Goal: Communication & Community: Ask a question

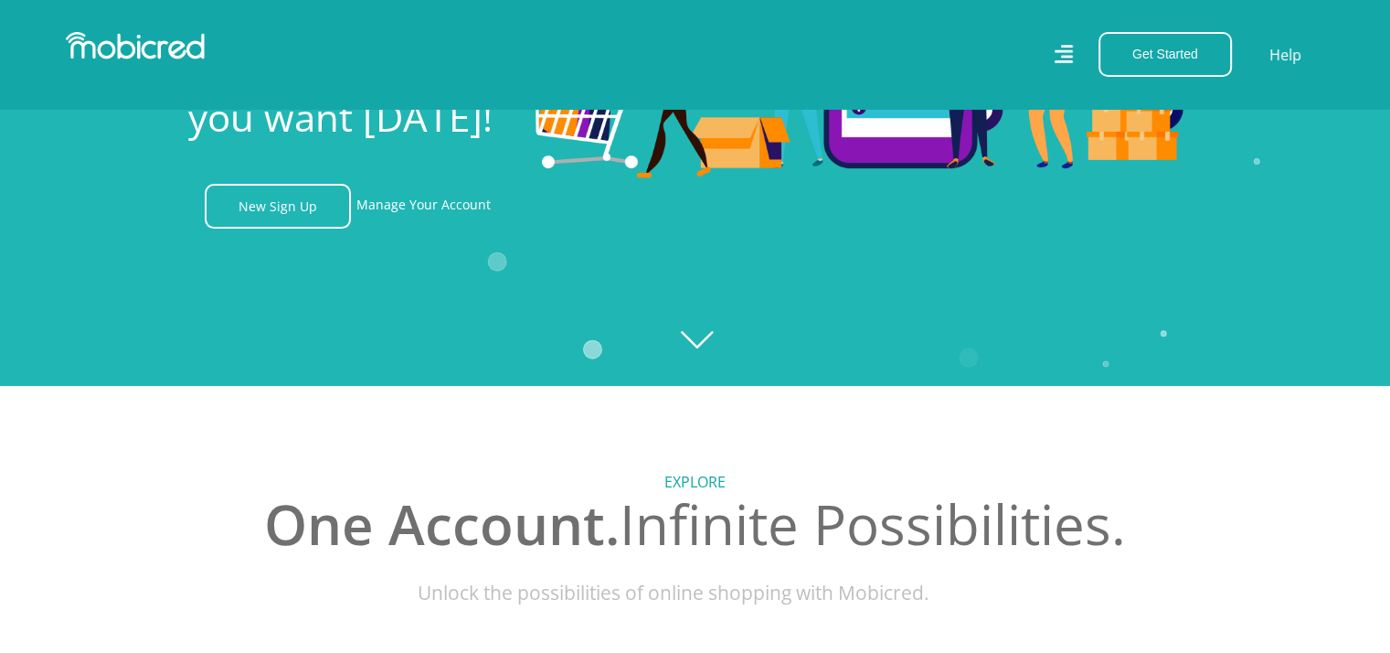
scroll to position [274, 0]
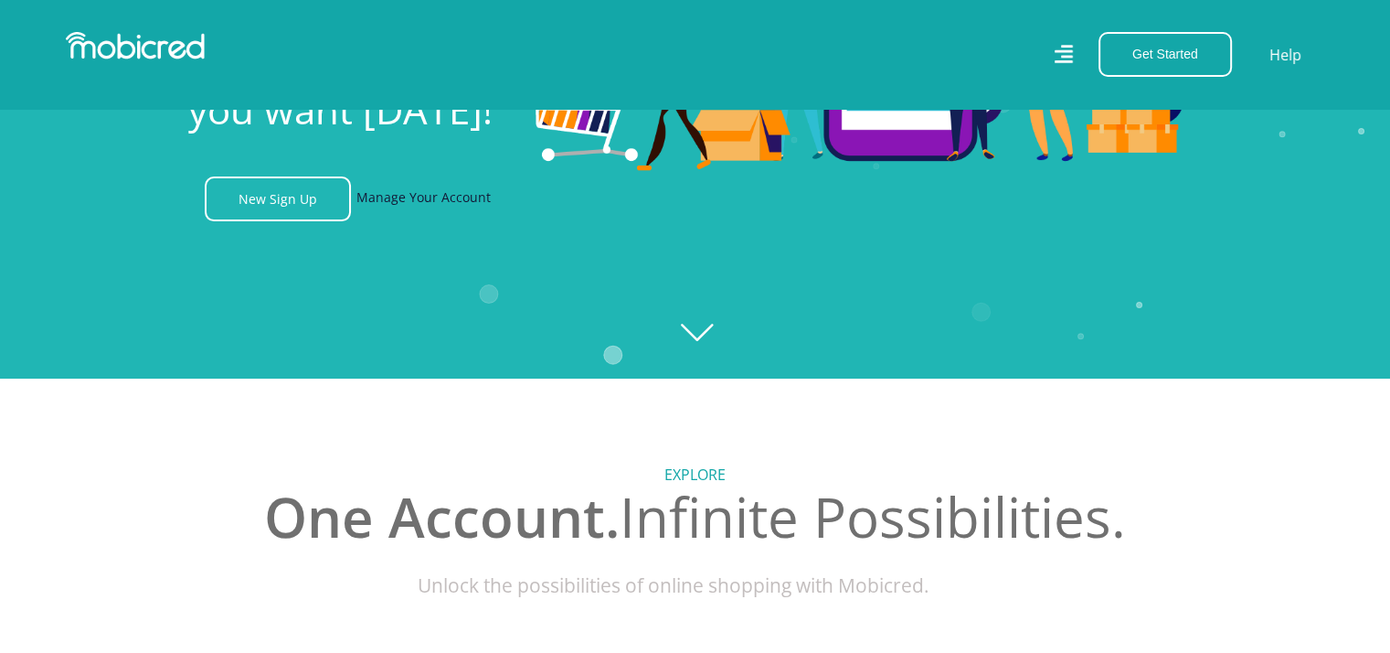
click at [431, 208] on link "Manage Your Account" at bounding box center [424, 198] width 134 height 45
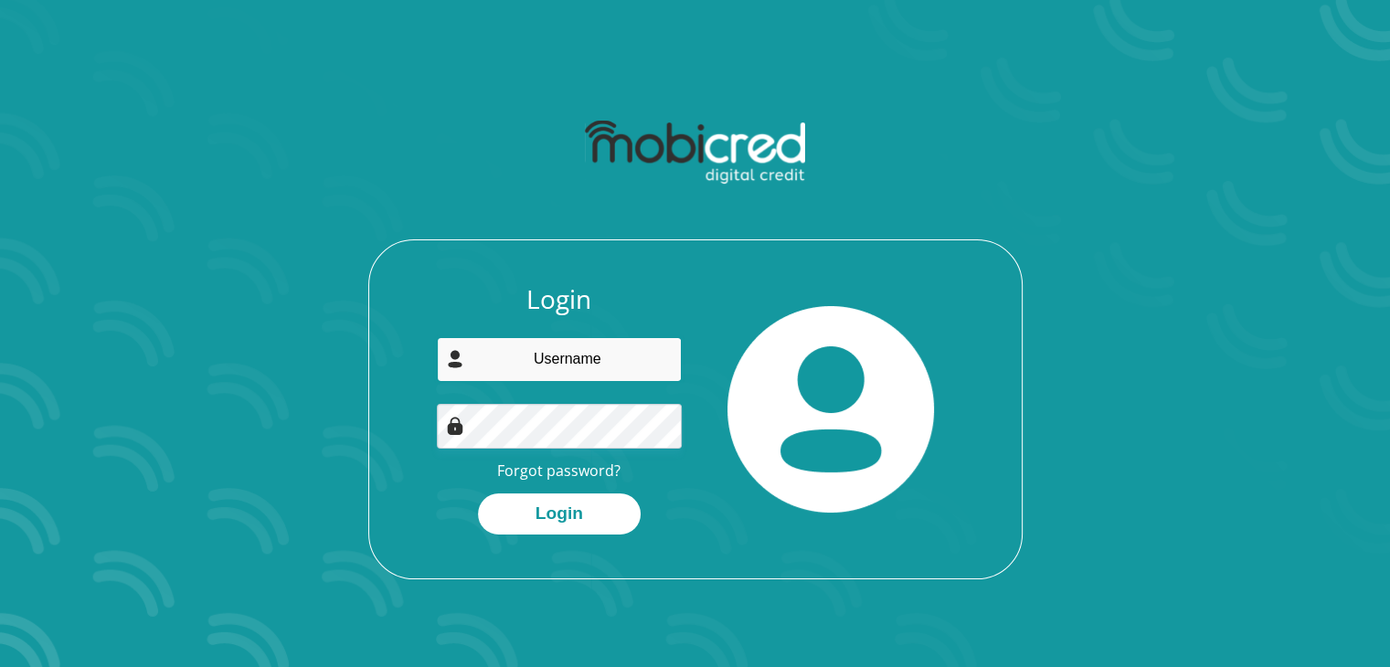
click at [565, 355] on input "email" at bounding box center [559, 359] width 245 height 45
type input "[EMAIL_ADDRESS][DOMAIN_NAME]"
click at [556, 469] on link "Forgot password?" at bounding box center [558, 471] width 123 height 20
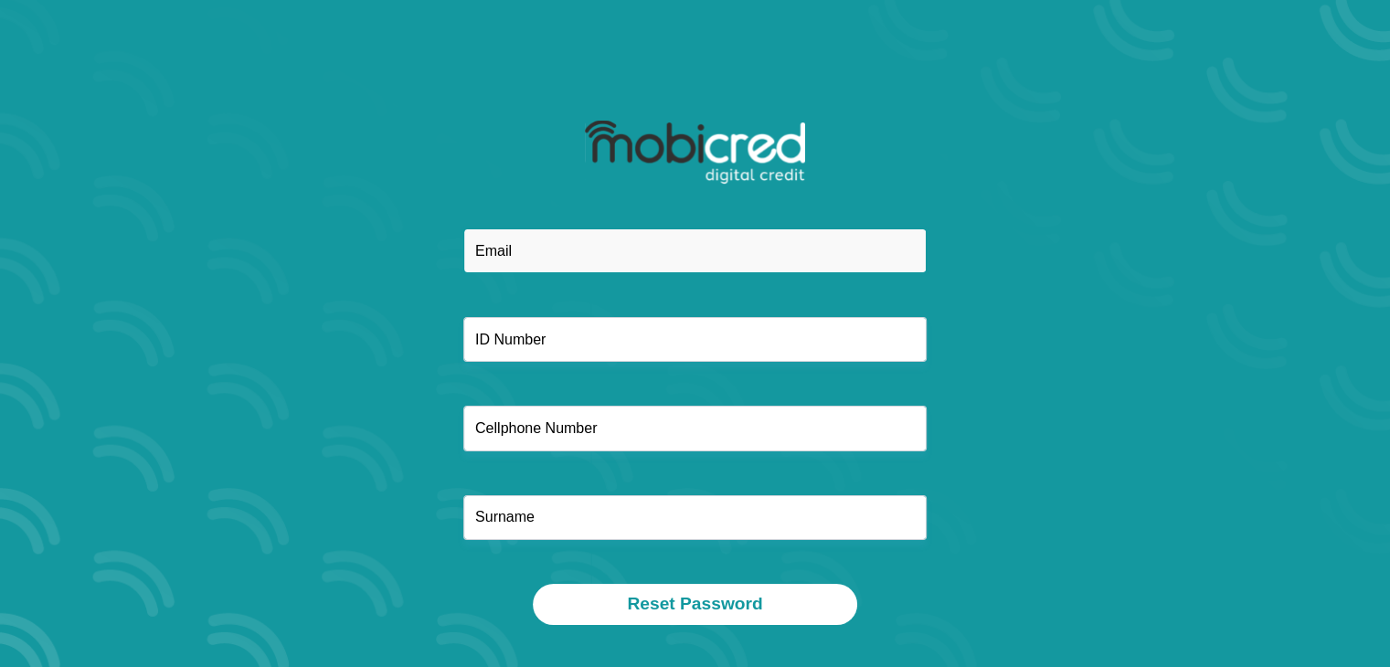
click at [564, 238] on input "email" at bounding box center [694, 251] width 463 height 45
type input "[EMAIL_ADDRESS][DOMAIN_NAME]"
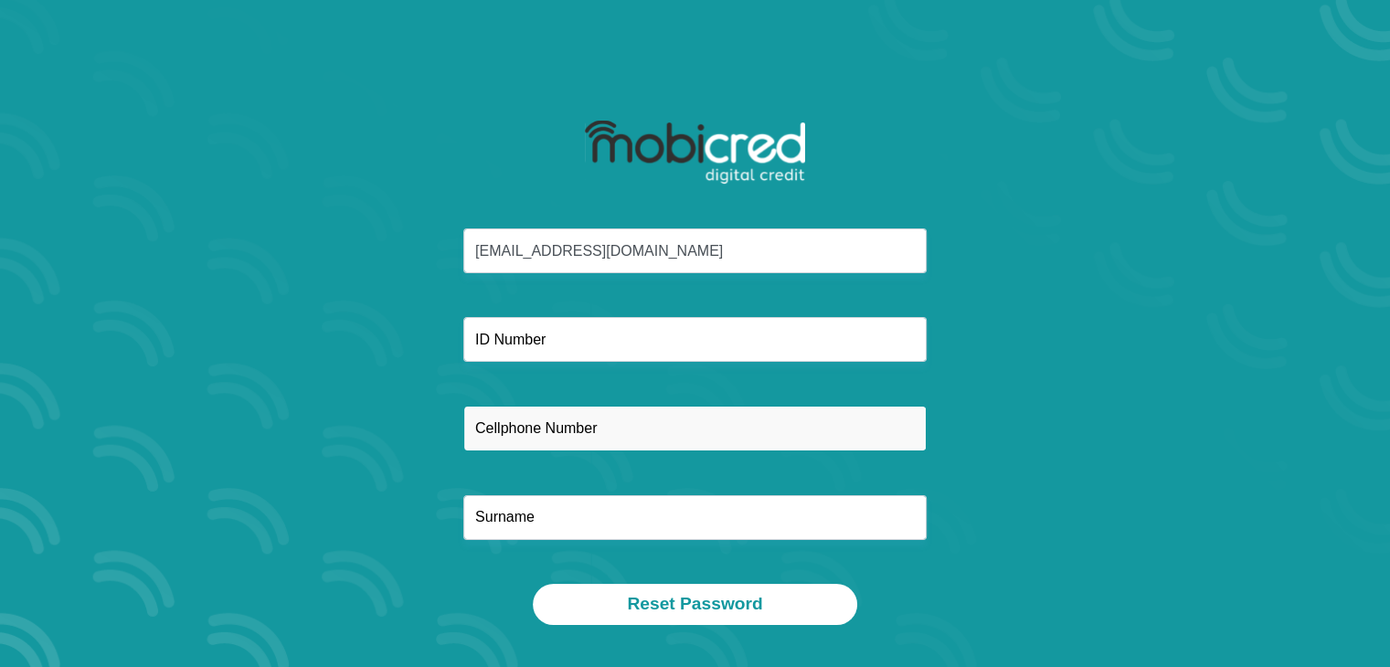
type input "0840170299"
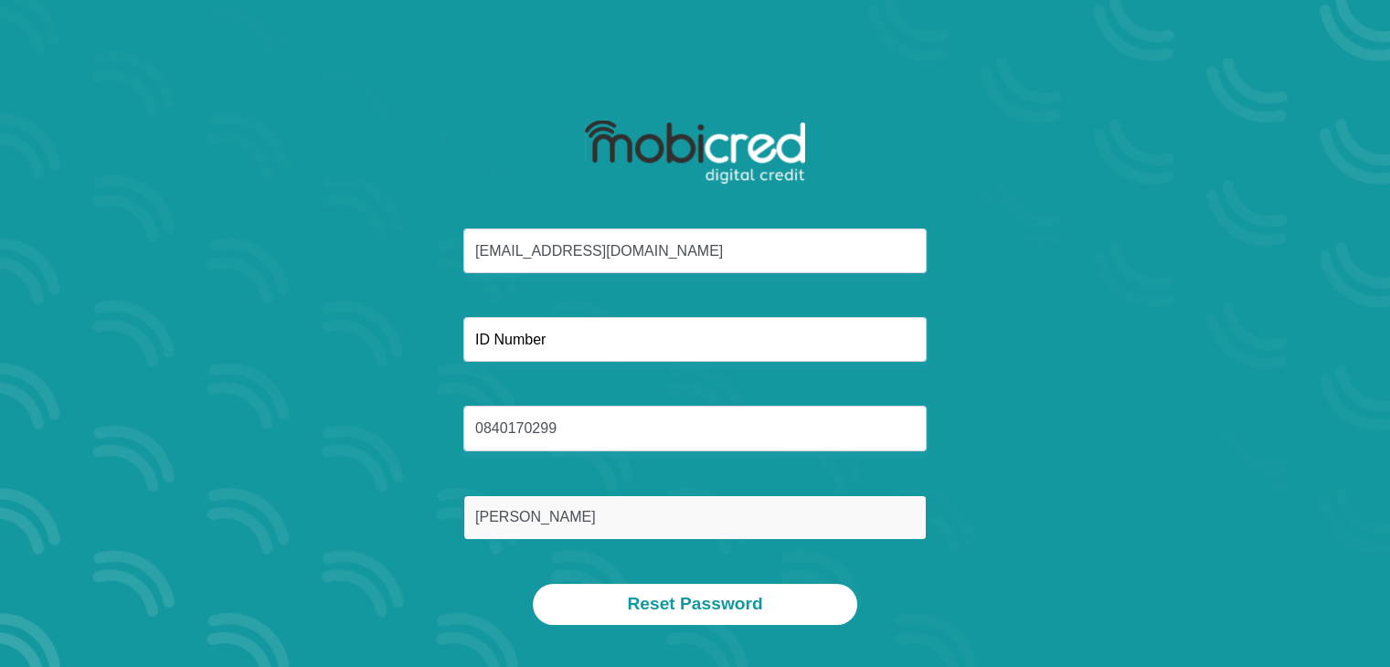
click at [549, 518] on input "Minnu" at bounding box center [694, 517] width 463 height 45
type input "M"
type input "Sahadeu"
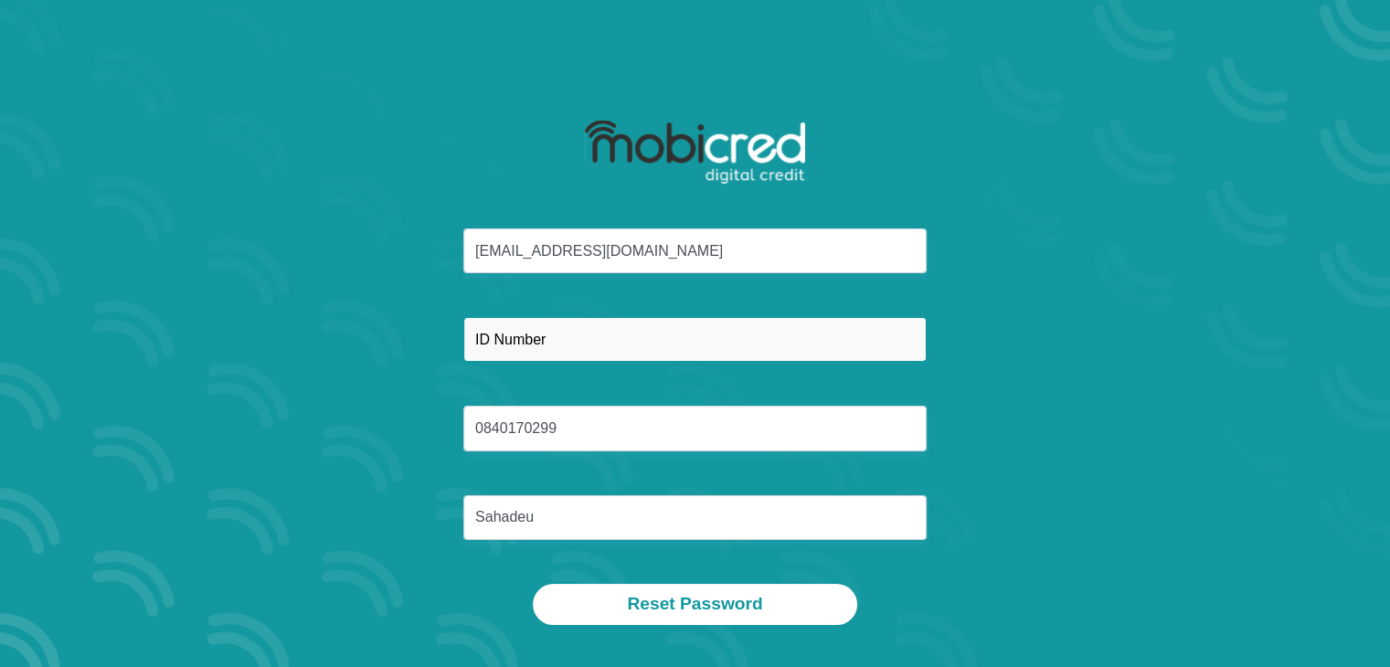
click at [600, 341] on input "text" at bounding box center [694, 339] width 463 height 45
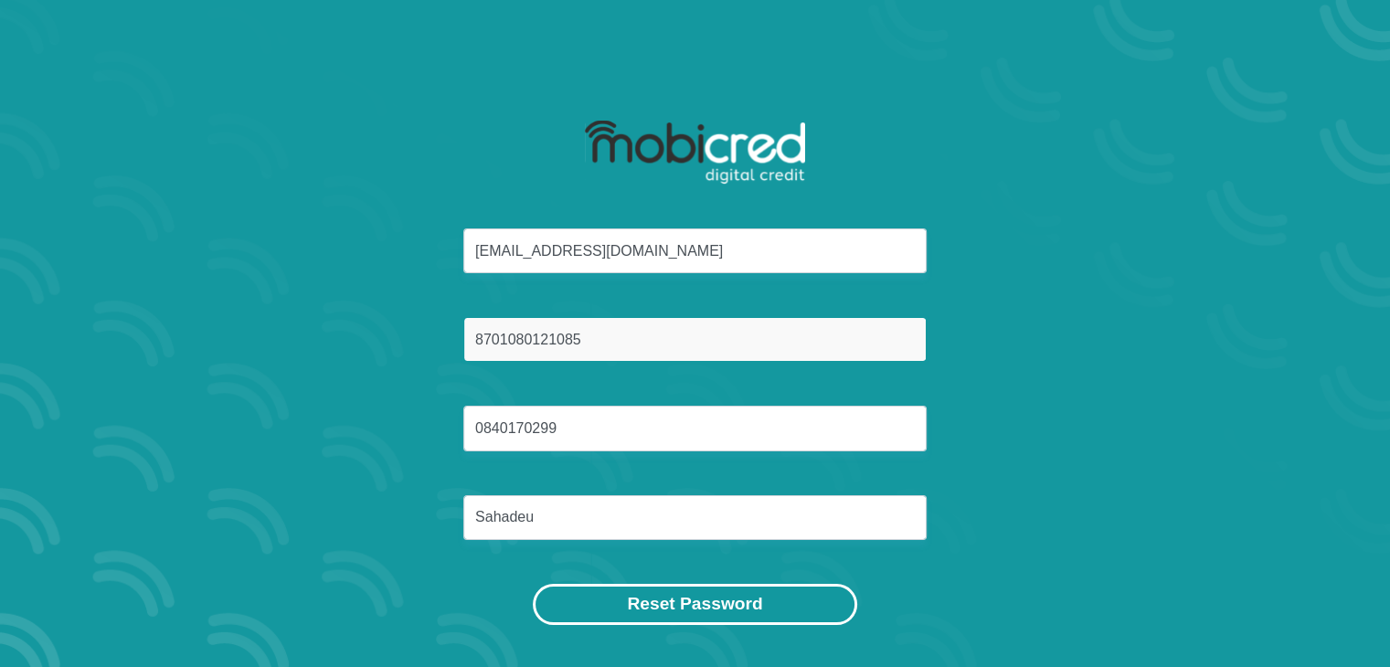
type input "8701080121085"
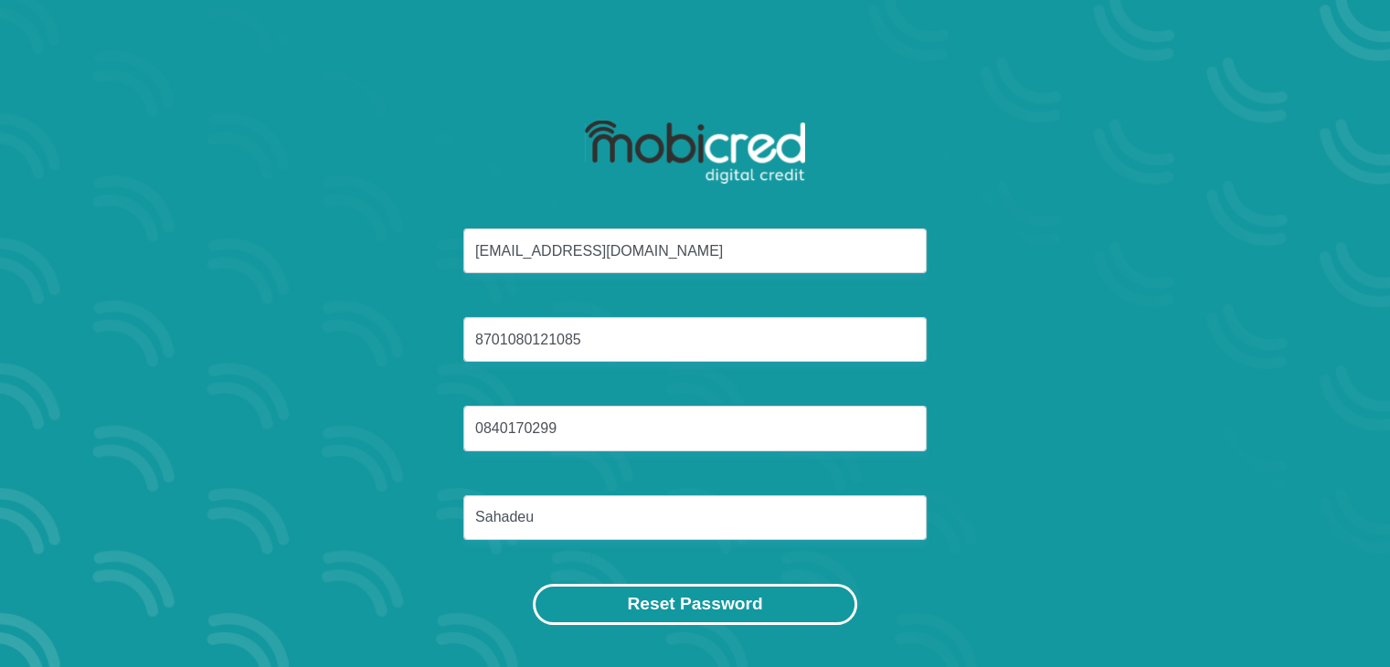
click at [697, 596] on button "Reset Password" at bounding box center [695, 604] width 324 height 41
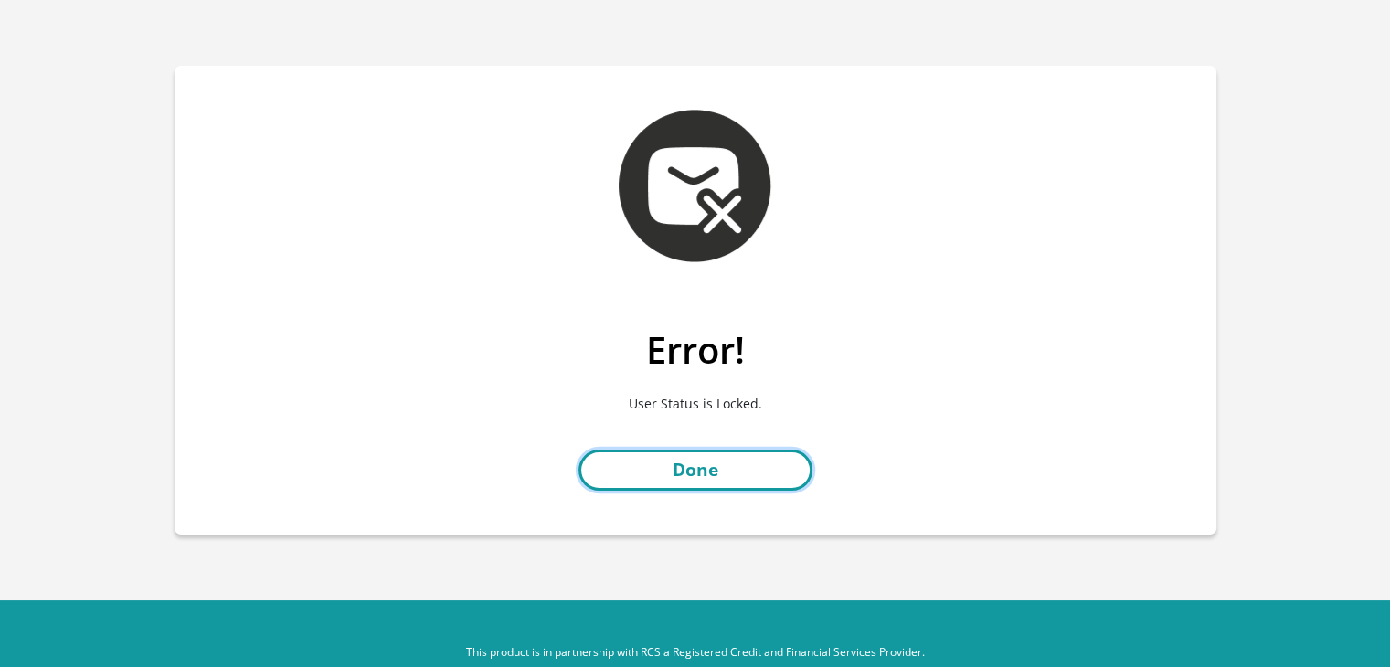
click at [714, 465] on link "Done" at bounding box center [696, 470] width 234 height 41
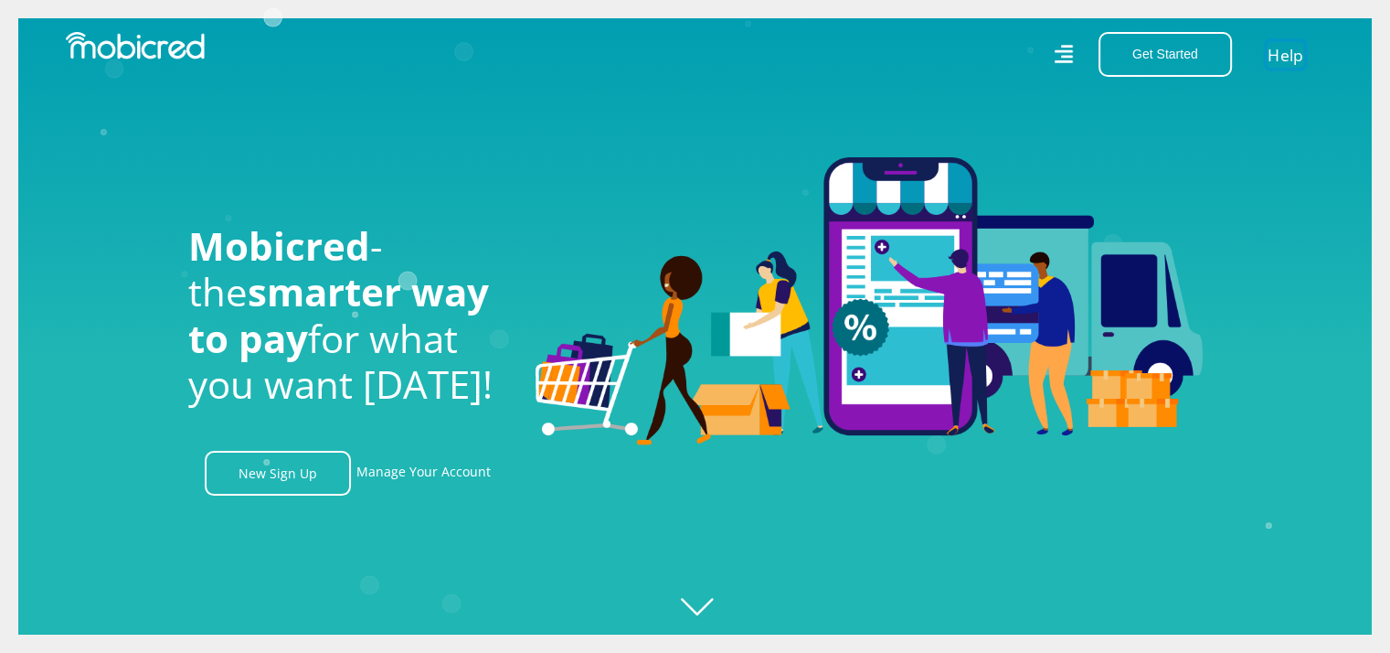
click at [1279, 48] on link "Help" at bounding box center [1285, 54] width 37 height 27
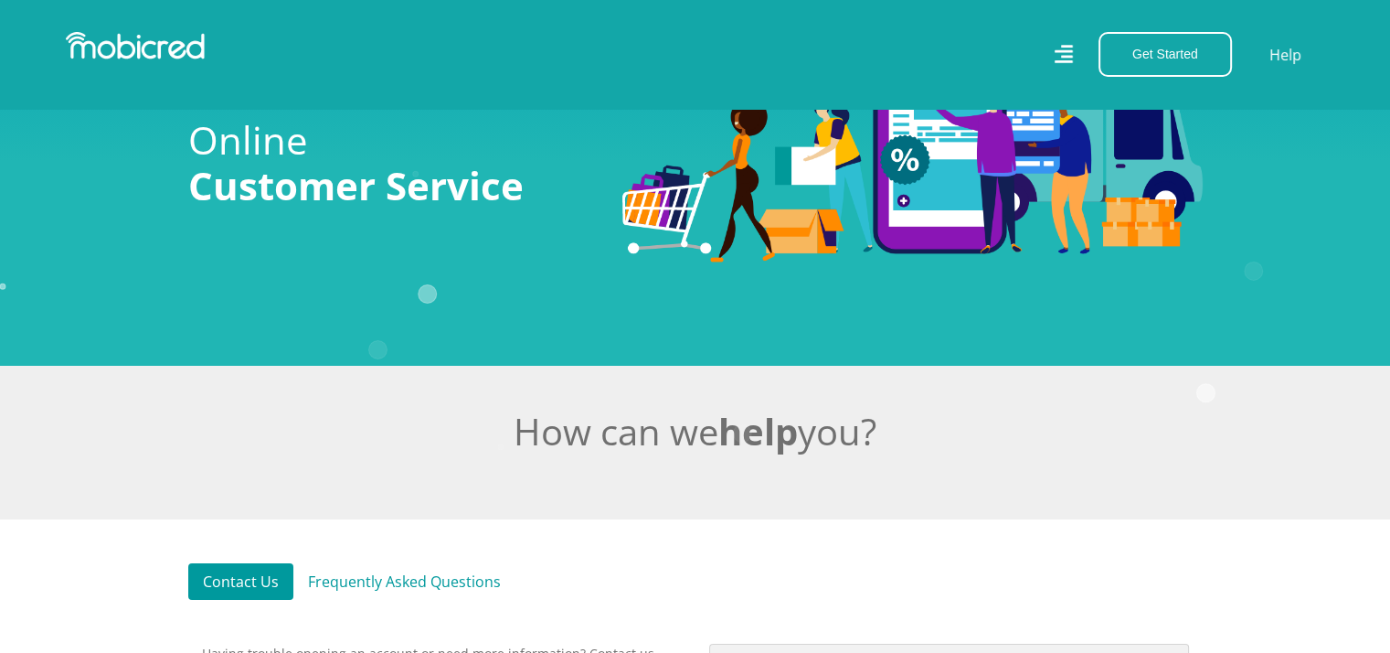
scroll to position [548, 0]
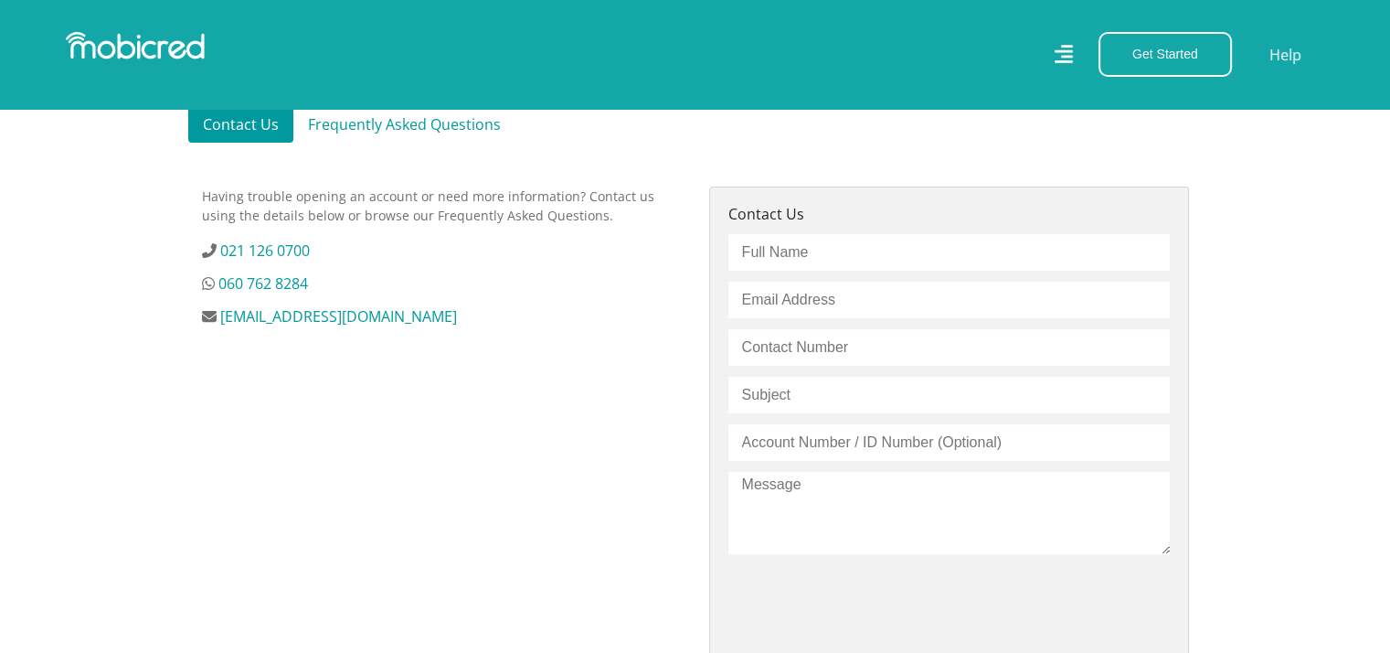
click at [450, 122] on link "Frequently Asked Questions" at bounding box center [404, 124] width 222 height 37
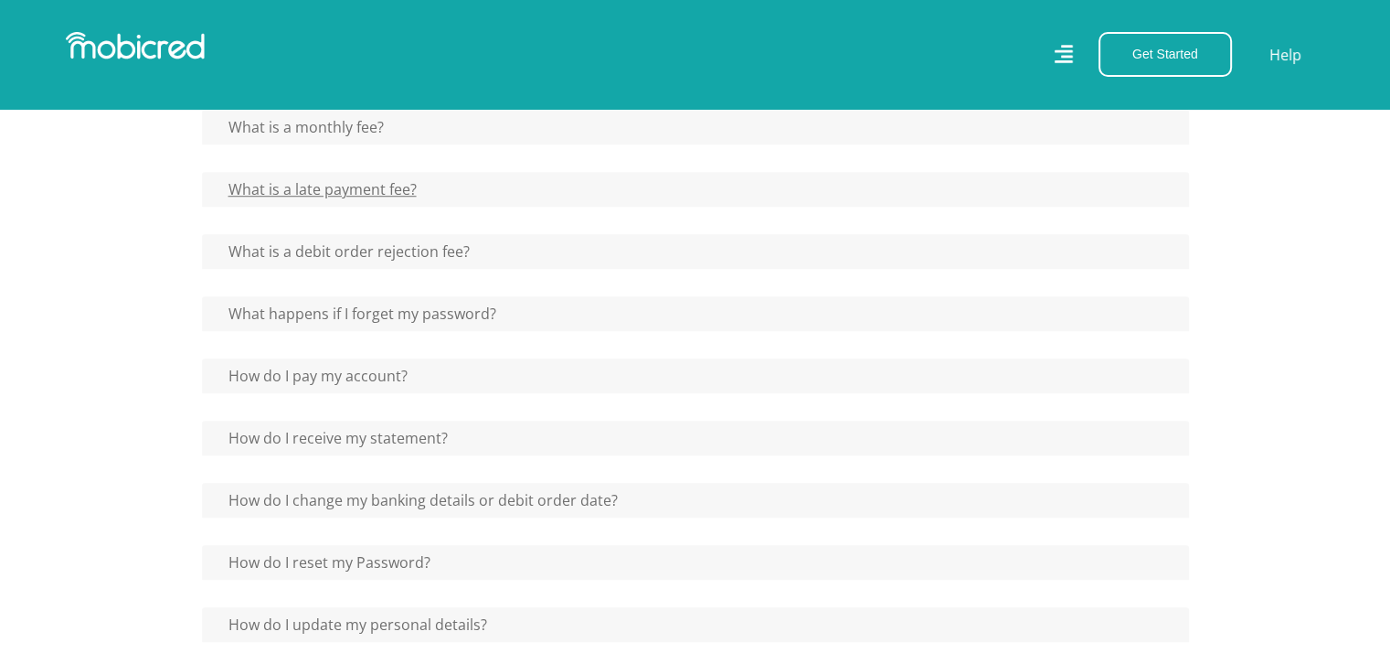
scroll to position [1280, 0]
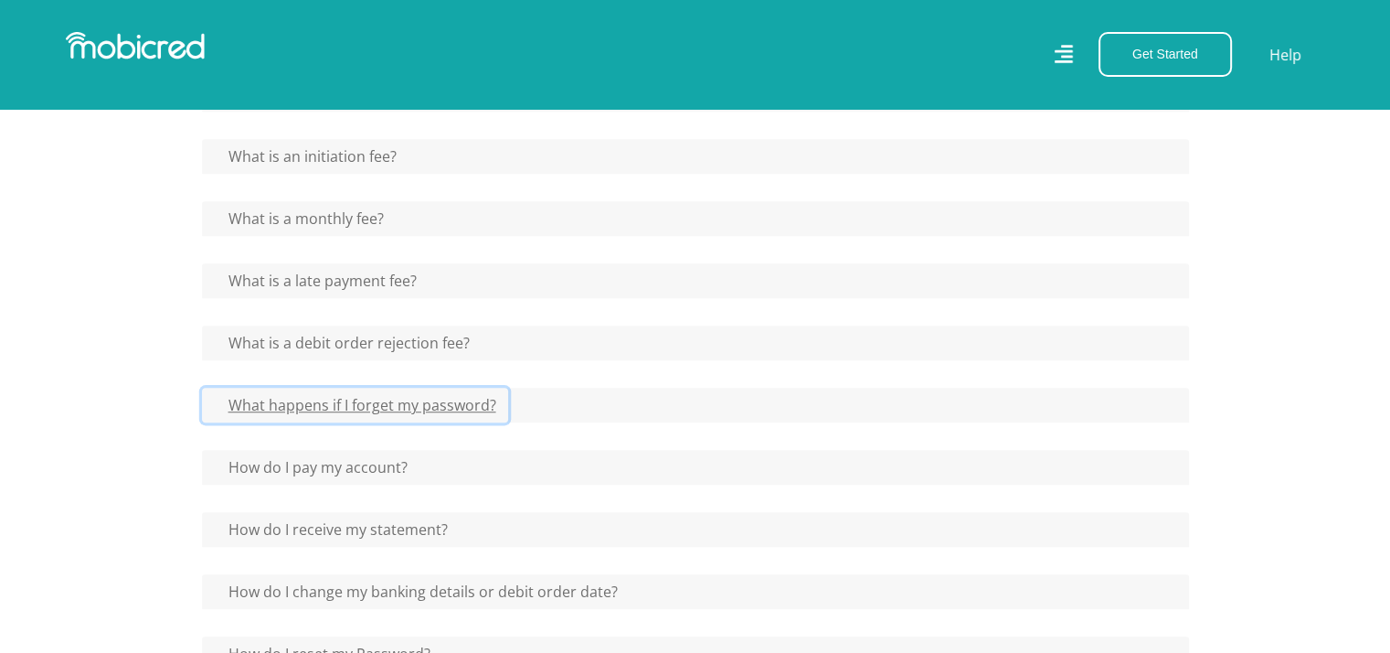
click at [464, 401] on button "What happens if I forget my password?" at bounding box center [355, 405] width 306 height 35
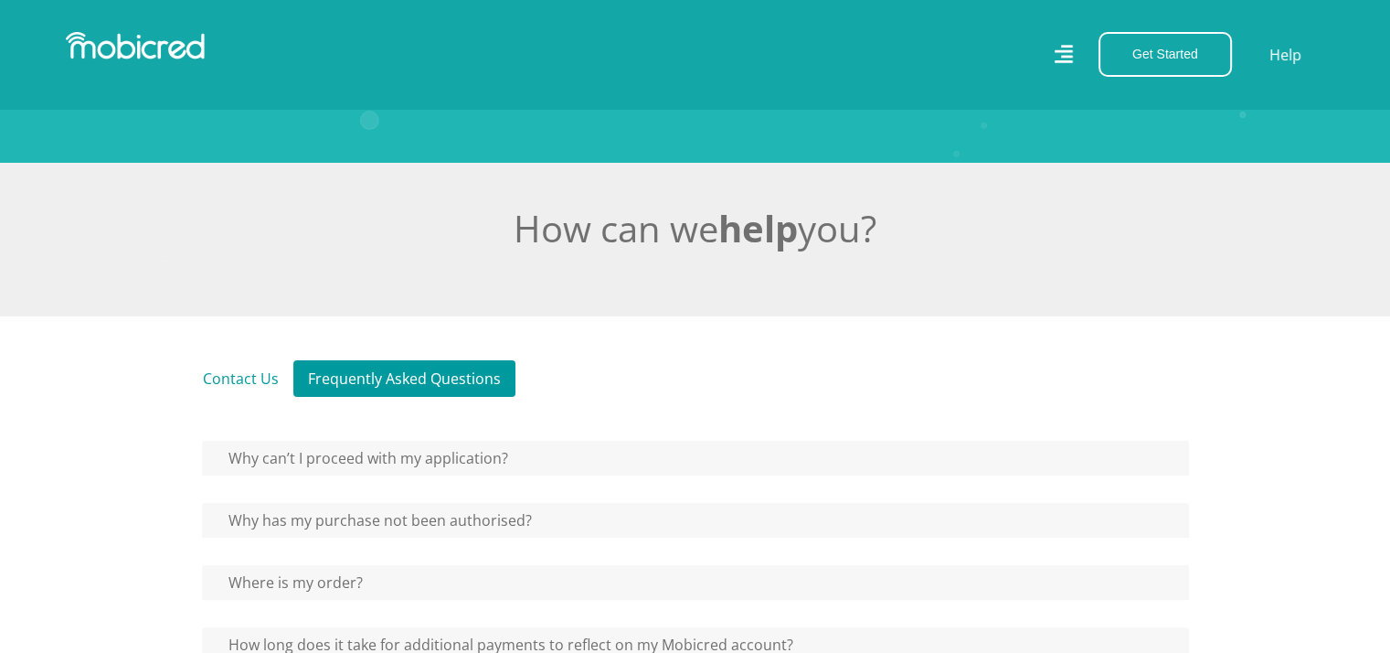
scroll to position [457, 0]
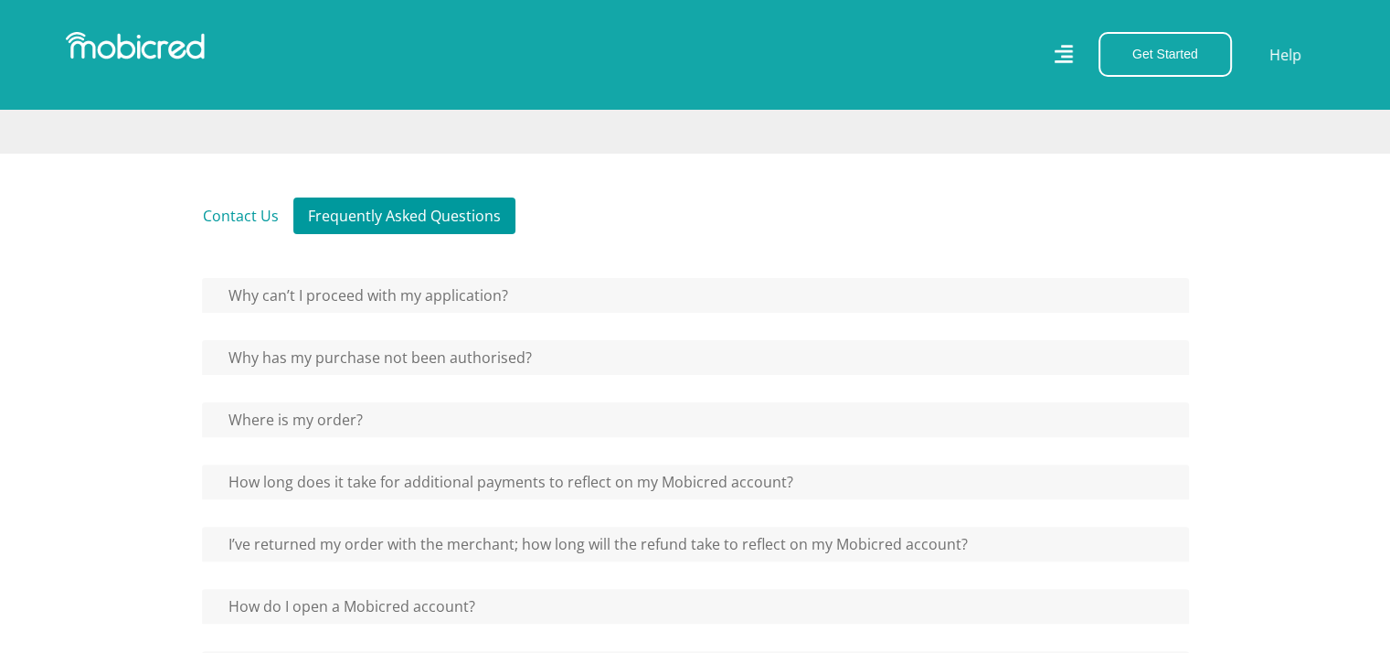
click at [254, 225] on link "Contact Us" at bounding box center [240, 215] width 105 height 37
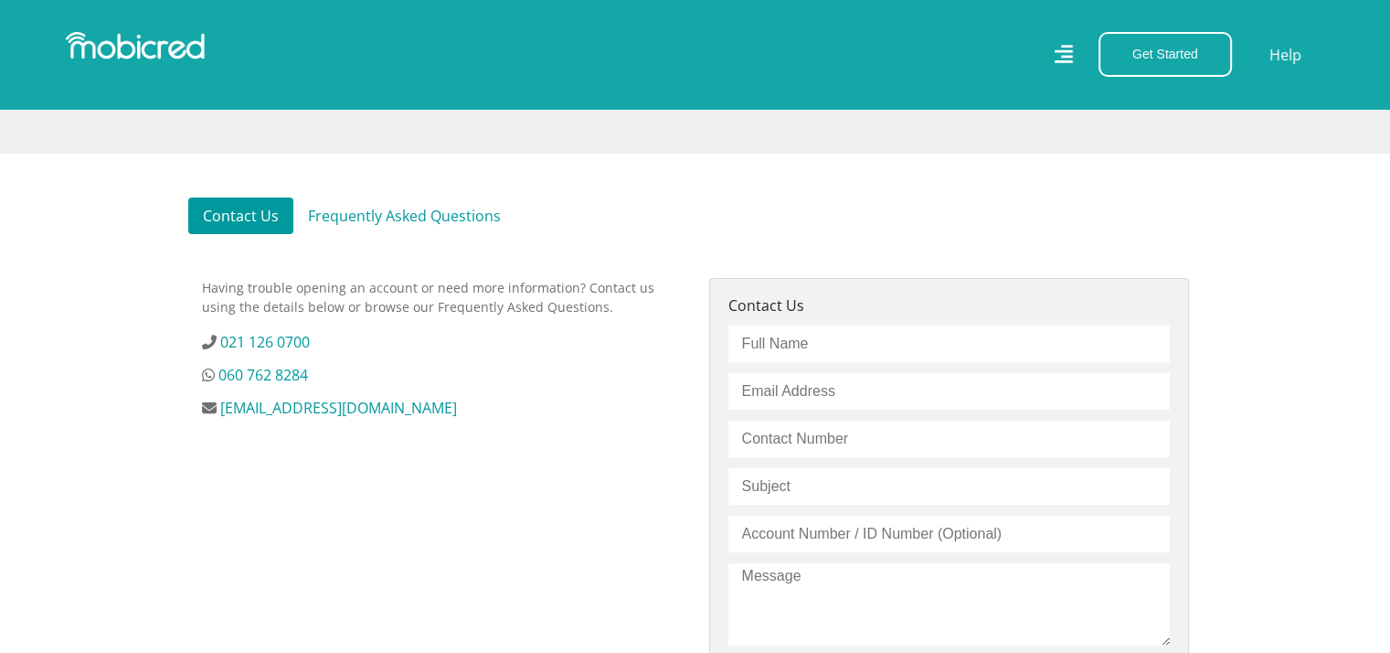
click at [932, 342] on input "text" at bounding box center [950, 343] width 442 height 37
type input "[PERSON_NAME] [PERSON_NAME]"
type input "[EMAIL_ADDRESS][DOMAIN_NAME]"
type input "0840170299"
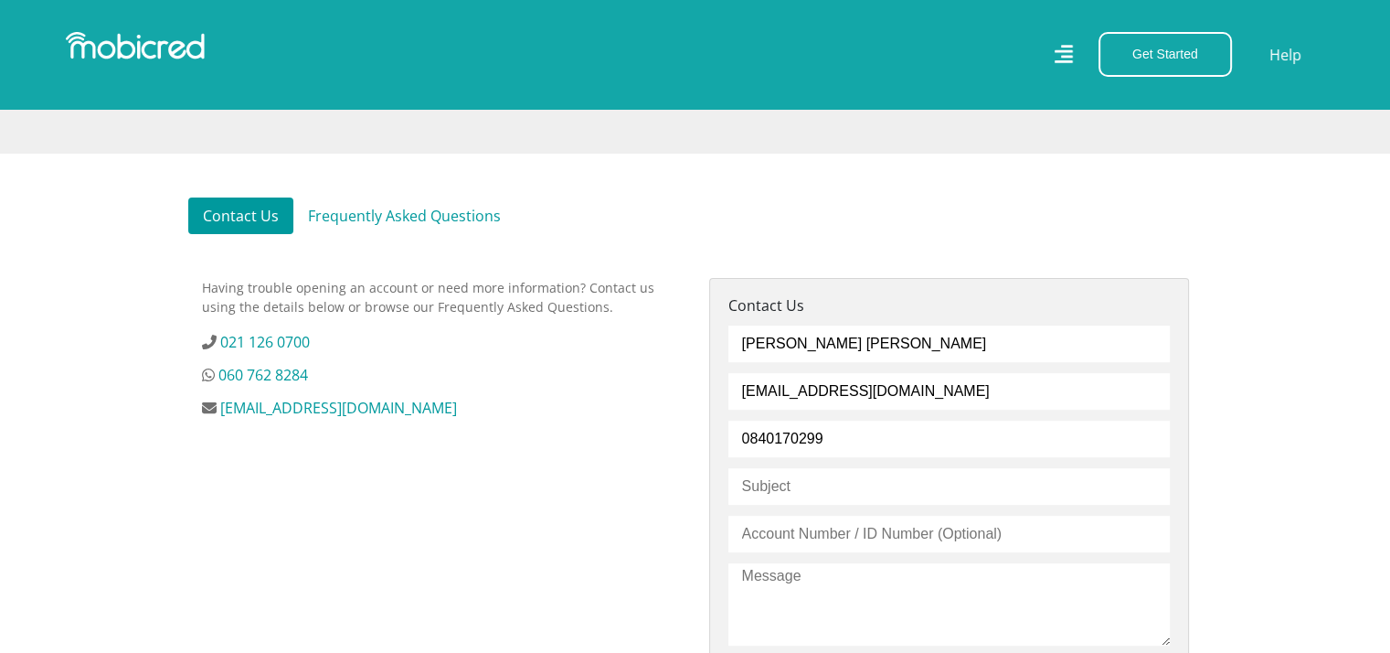
click at [870, 488] on input "text" at bounding box center [950, 486] width 442 height 37
type input "Account locked"
click at [868, 526] on input "text" at bounding box center [950, 534] width 442 height 37
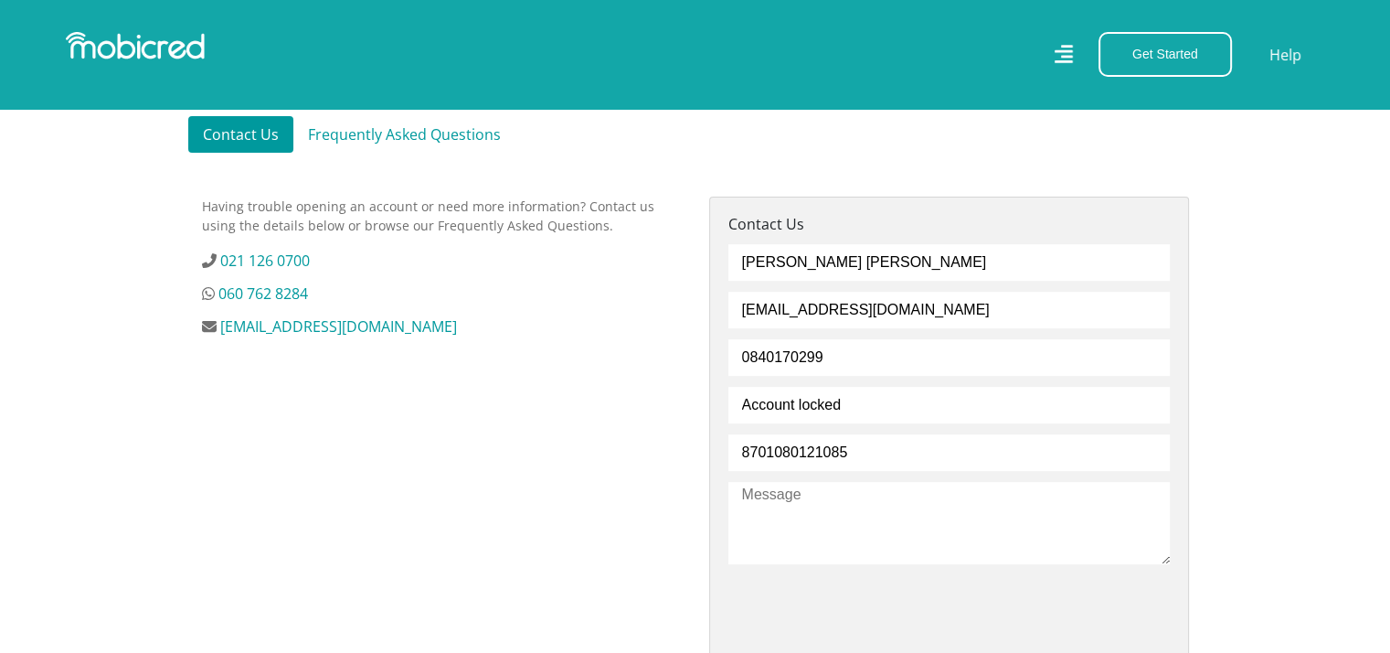
scroll to position [640, 0]
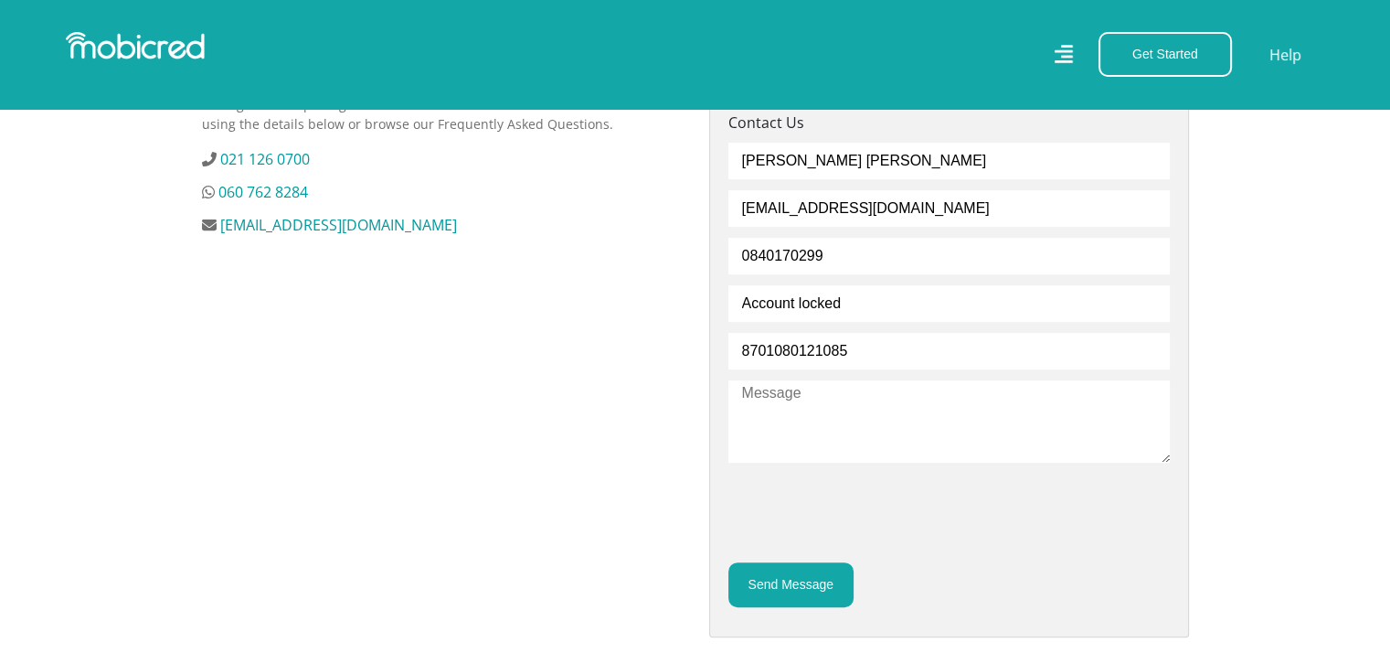
type input "8701080121085"
click at [805, 410] on textarea at bounding box center [950, 421] width 442 height 82
type textarea "P"
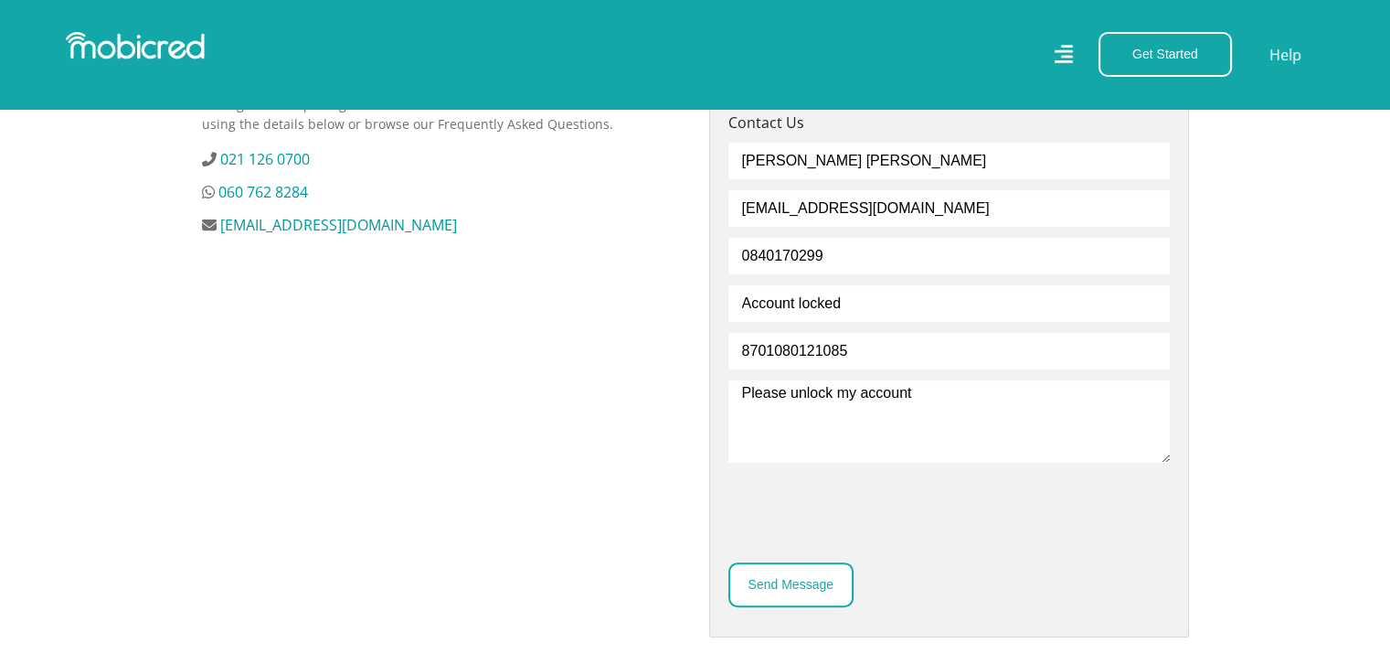
type textarea "Please unlock my account"
click at [802, 588] on button "Send Message" at bounding box center [791, 584] width 125 height 45
